Goal: Information Seeking & Learning: Compare options

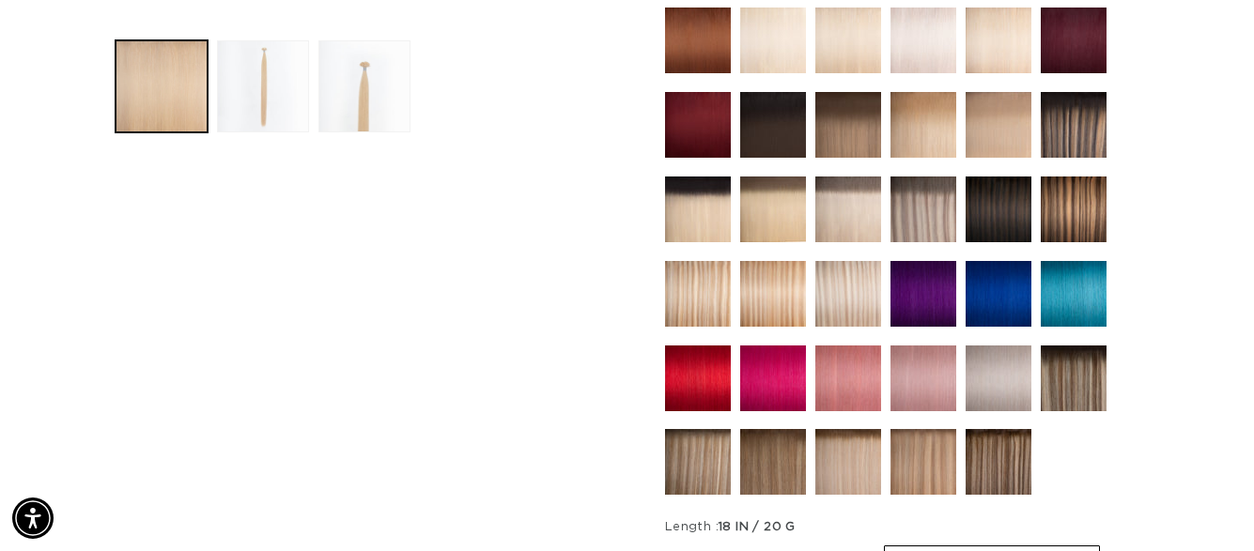
scroll to position [0, 2241]
click at [1091, 395] on img at bounding box center [1074, 379] width 66 height 66
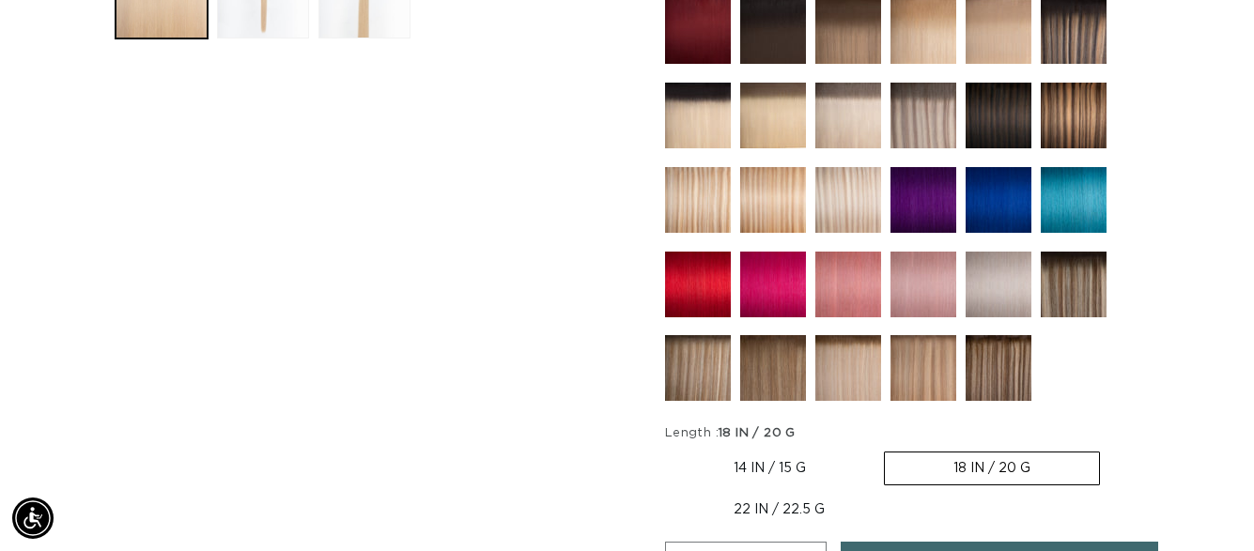
scroll to position [0, 1121]
click at [849, 369] on img at bounding box center [848, 368] width 66 height 66
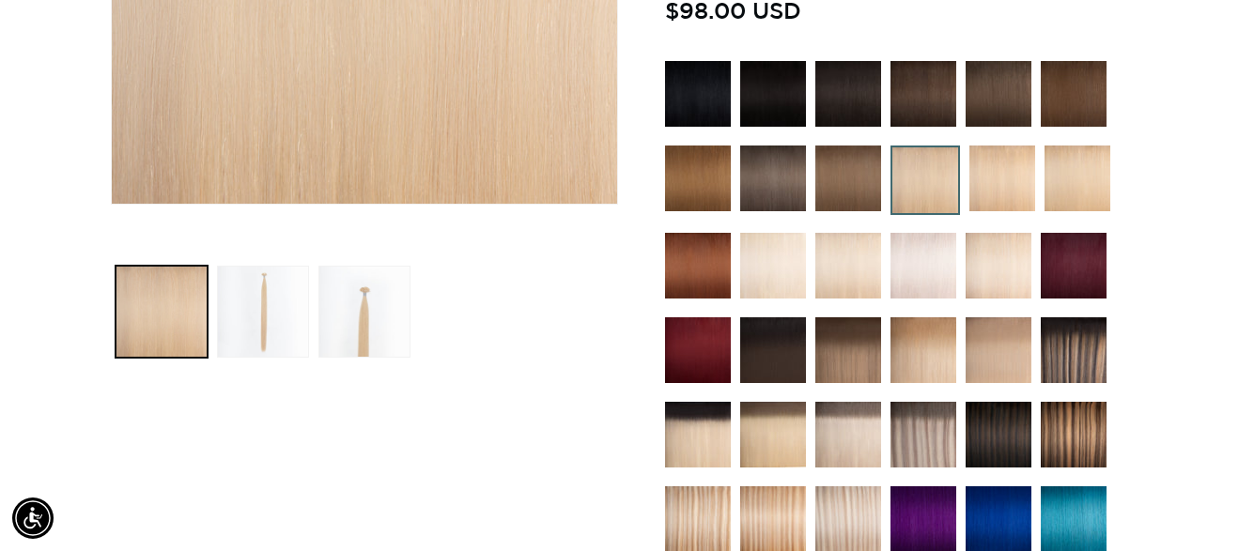
scroll to position [0, 2241]
click at [1079, 338] on img at bounding box center [1074, 351] width 66 height 66
click at [901, 432] on img at bounding box center [924, 435] width 66 height 66
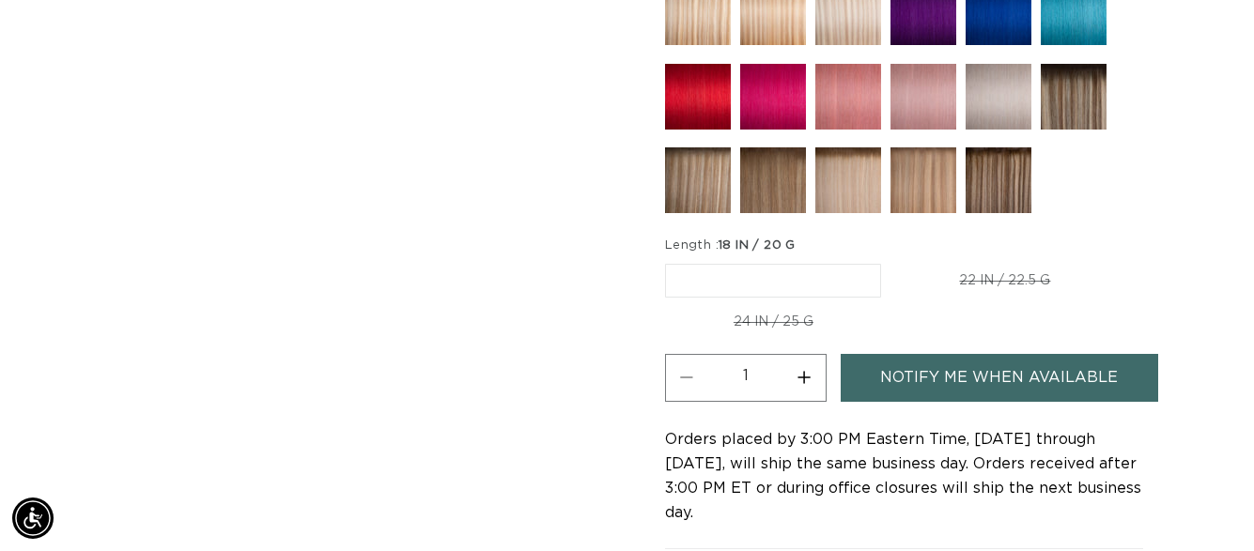
scroll to position [0, 2241]
click at [736, 240] on span "18 IN / 20 G" at bounding box center [757, 246] width 77 height 12
click at [713, 277] on label "18 IN / 20 G Variant sold out or unavailable" at bounding box center [773, 281] width 216 height 34
click at [671, 261] on input "18 IN / 20 G Variant sold out or unavailable" at bounding box center [670, 260] width 1 height 1
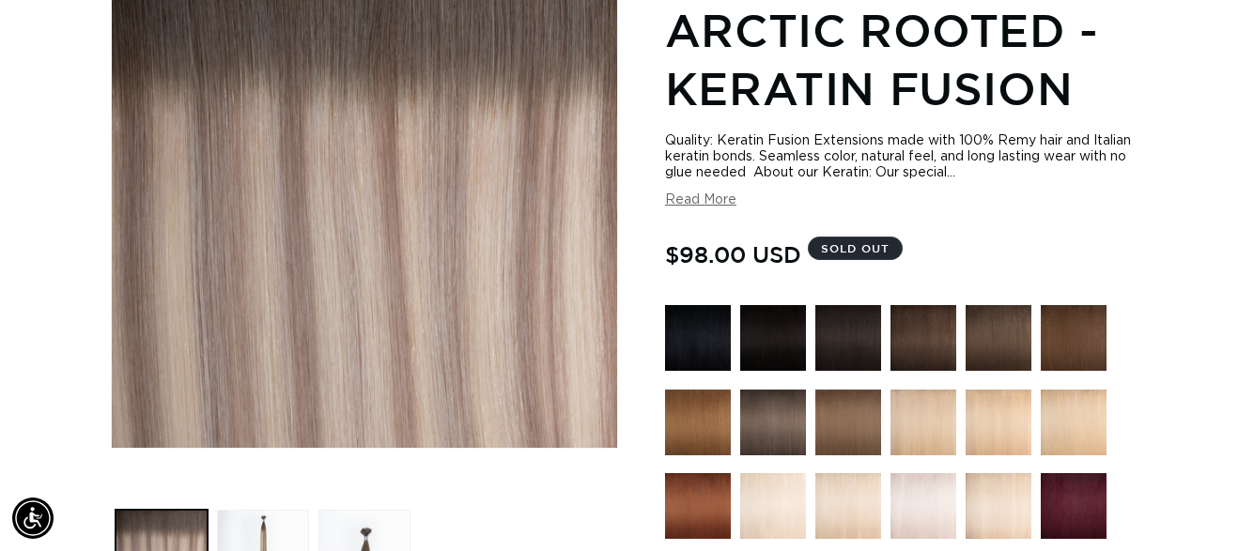
scroll to position [0, 0]
click at [681, 198] on button "Read More" at bounding box center [700, 201] width 71 height 16
